Goal: Task Accomplishment & Management: Use online tool/utility

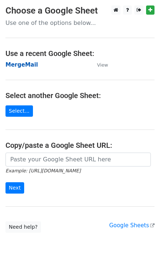
click at [20, 66] on strong "MergeMail" at bounding box center [21, 65] width 33 height 7
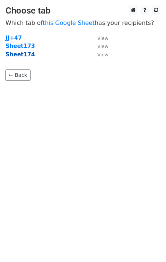
click at [21, 54] on strong "Sheet174" at bounding box center [19, 54] width 29 height 7
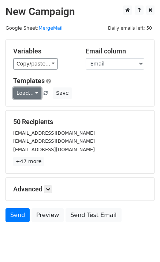
click at [28, 96] on link "Load..." at bounding box center [27, 93] width 28 height 11
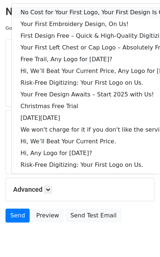
click at [58, 12] on link "No Cost for Your First Logo, Your First Design Is On Us!" at bounding box center [100, 13] width 177 height 12
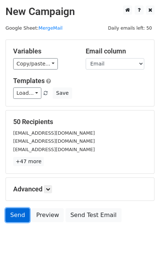
click at [15, 212] on link "Send" at bounding box center [17, 215] width 24 height 14
